Goal: Transaction & Acquisition: Purchase product/service

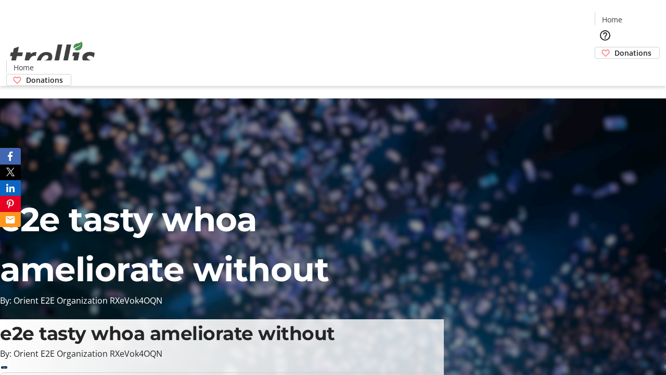
click at [615, 47] on span "Donations" at bounding box center [633, 52] width 37 height 11
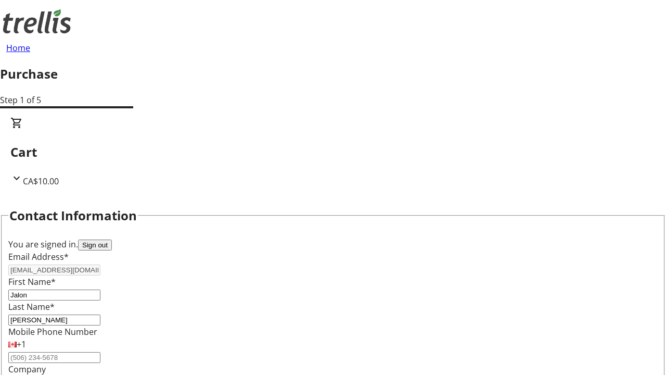
scroll to position [169, 0]
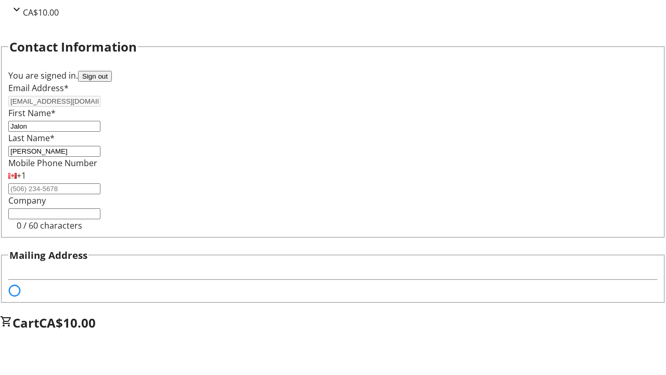
select select "BC"
select select "CA"
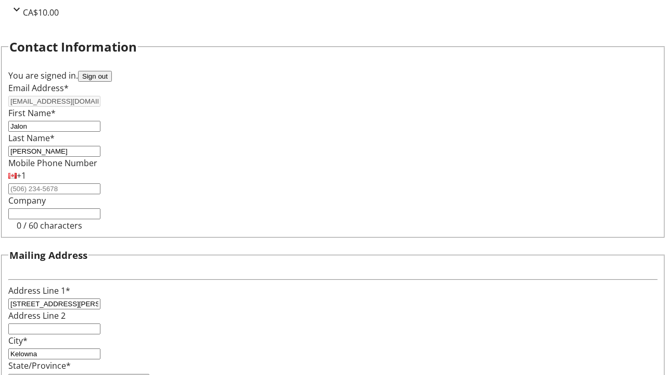
type input "V1Y 0C2"
